Goal: Information Seeking & Learning: Understand process/instructions

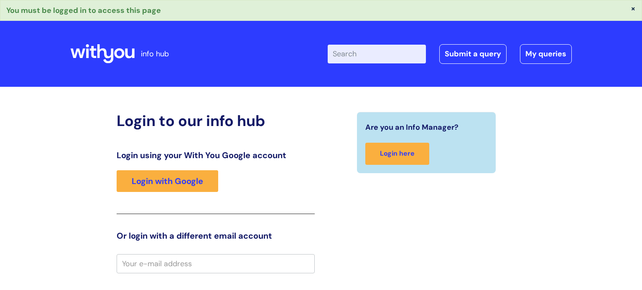
click at [185, 167] on div "Login using your With You Google account Login with Google" at bounding box center [216, 182] width 198 height 64
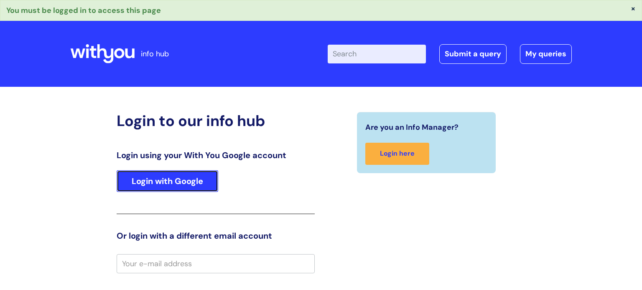
click at [165, 183] on link "Login with Google" at bounding box center [168, 181] width 102 height 22
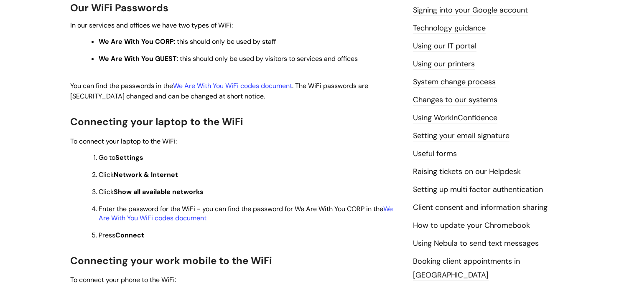
scroll to position [243, 0]
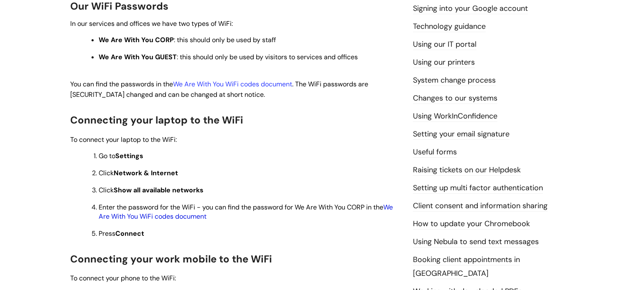
click at [183, 220] on link "We Are With You WiFi codes document" at bounding box center [246, 212] width 294 height 18
